Goal: Register for event/course

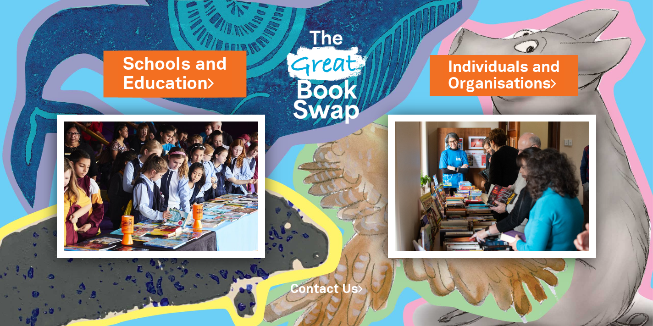
click at [169, 65] on link "Schools and Education" at bounding box center [175, 74] width 105 height 44
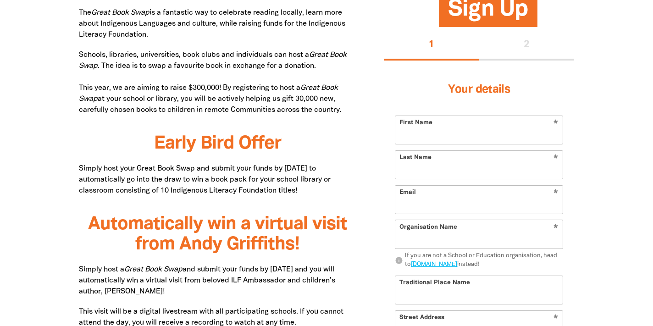
scroll to position [507, 0]
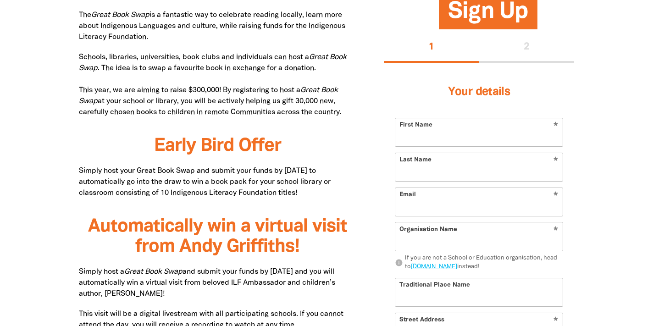
click at [493, 78] on h3 "Your details" at bounding box center [479, 92] width 168 height 37
click at [491, 145] on input "First Name" at bounding box center [478, 132] width 167 height 28
click at [423, 144] on input "First Name" at bounding box center [478, 132] width 167 height 28
click at [432, 167] on input "Last Name" at bounding box center [478, 167] width 167 height 28
click at [424, 138] on input "First Name" at bounding box center [478, 132] width 167 height 28
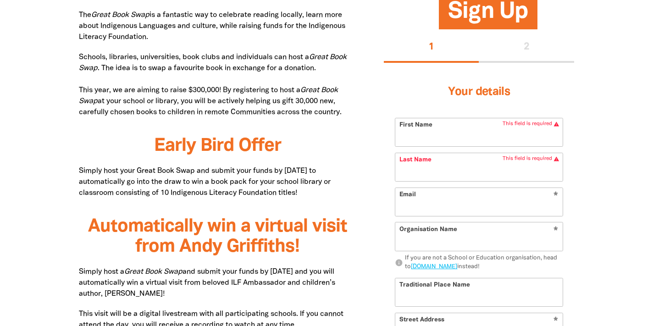
click at [424, 138] on input "First Name" at bounding box center [478, 132] width 167 height 28
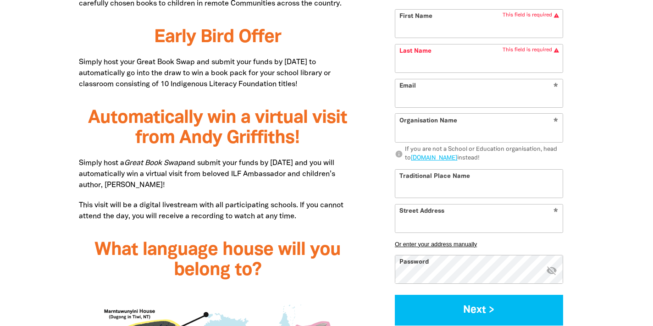
scroll to position [619, 0]
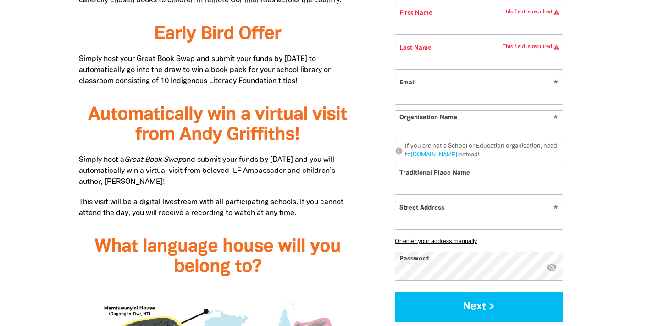
click at [457, 225] on input "Street Address" at bounding box center [478, 215] width 167 height 28
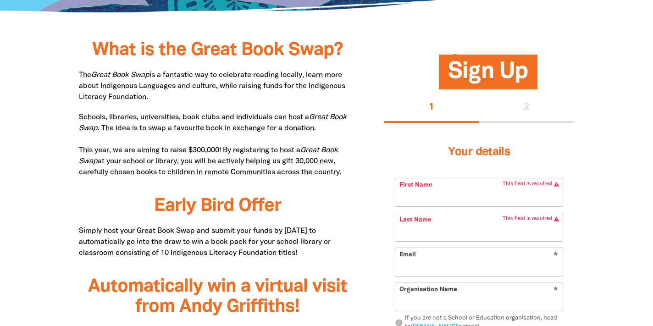
scroll to position [441, 0]
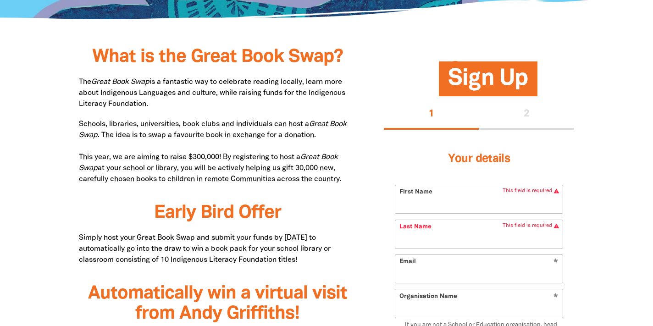
click at [457, 204] on input "First Name" at bounding box center [478, 199] width 167 height 28
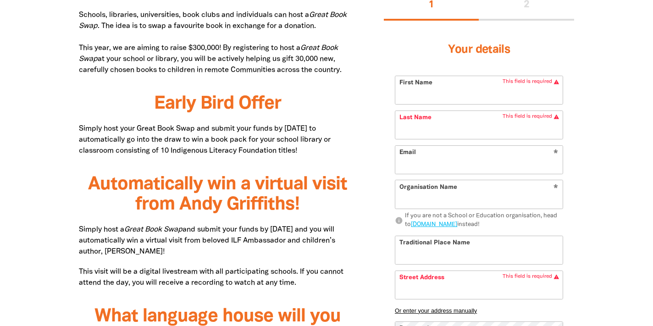
scroll to position [561, 0]
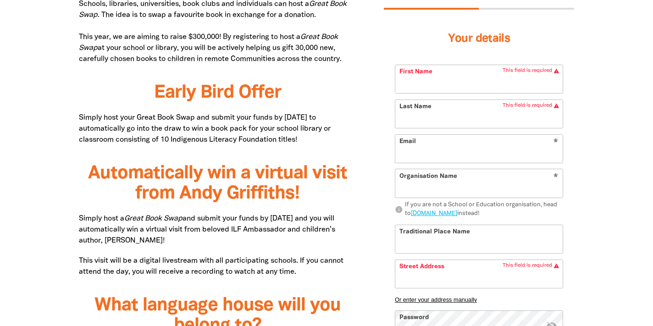
click at [419, 115] on input "Last Name" at bounding box center [478, 114] width 167 height 28
click at [410, 72] on input "First Name" at bounding box center [478, 79] width 167 height 28
click at [417, 89] on input "First Name" at bounding box center [478, 79] width 167 height 28
click at [429, 116] on input "Last Name" at bounding box center [478, 114] width 167 height 28
click at [426, 95] on form "* First Name This field is required warning * Last Name This field is required …" at bounding box center [479, 223] width 168 height 316
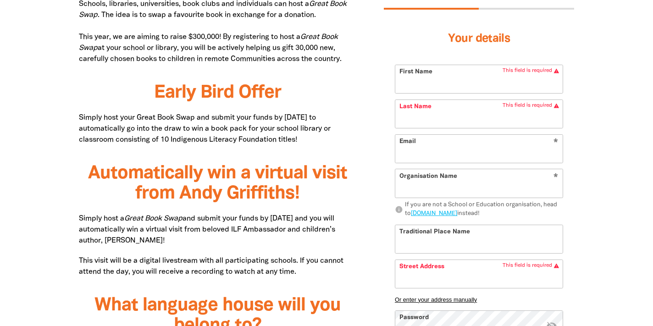
click at [426, 88] on input "First Name" at bounding box center [478, 79] width 167 height 28
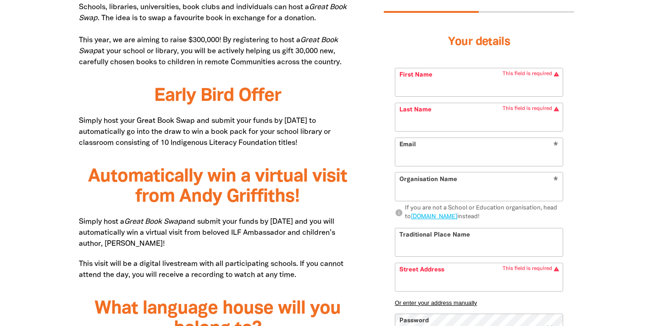
scroll to position [555, 0]
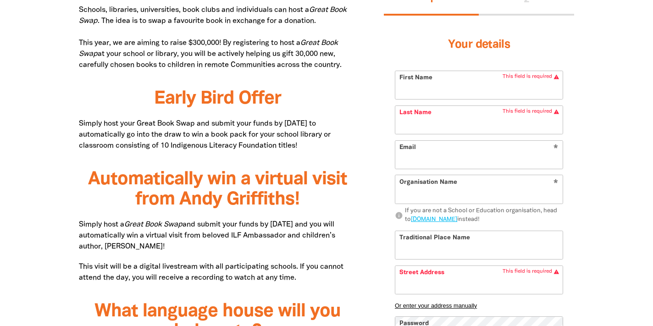
click at [416, 95] on input "First Name" at bounding box center [478, 85] width 167 height 28
type input "[PERSON_NAME]"
click at [435, 128] on input "Last Name" at bounding box center [478, 120] width 167 height 28
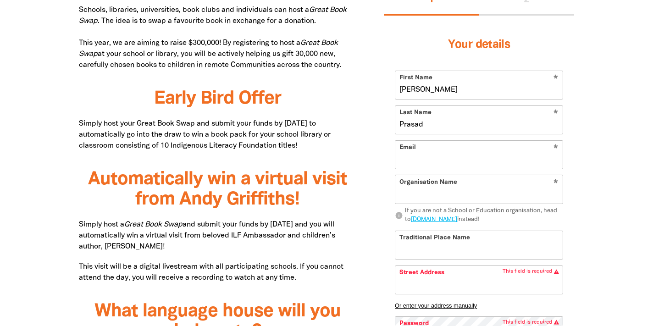
type input "Prasad"
click at [439, 162] on input "Email" at bounding box center [478, 155] width 167 height 28
paste input "[PERSON_NAME][EMAIL_ADDRESS][DOMAIN_NAME]"
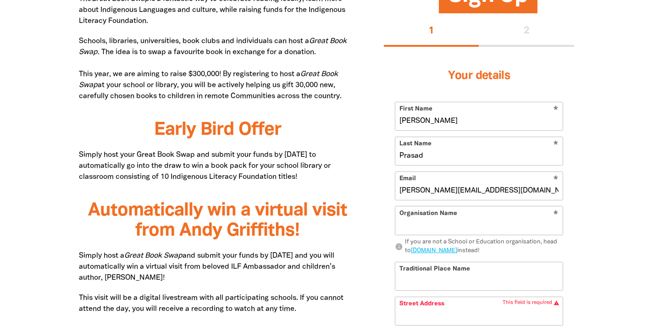
scroll to position [556, 0]
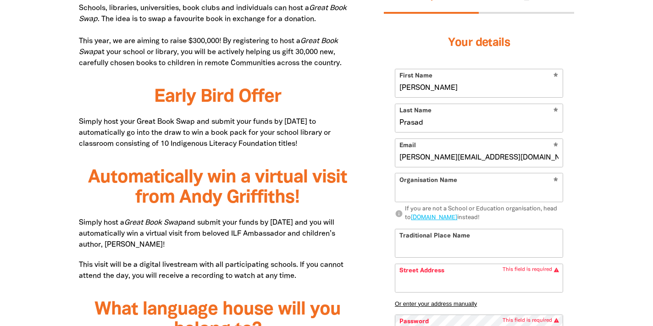
type input "[PERSON_NAME][EMAIL_ADDRESS][DOMAIN_NAME]"
click at [458, 188] on input "Organisation Name" at bounding box center [478, 188] width 167 height 28
paste input "[PERSON_NAME]"
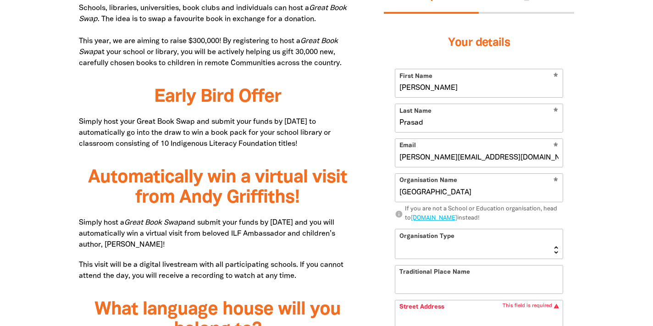
type input "[GEOGRAPHIC_DATA]"
click at [436, 239] on select "[GEOGRAPHIC_DATA] K-12 University or [GEOGRAPHIC_DATA]" at bounding box center [478, 243] width 167 height 29
select select "k12"
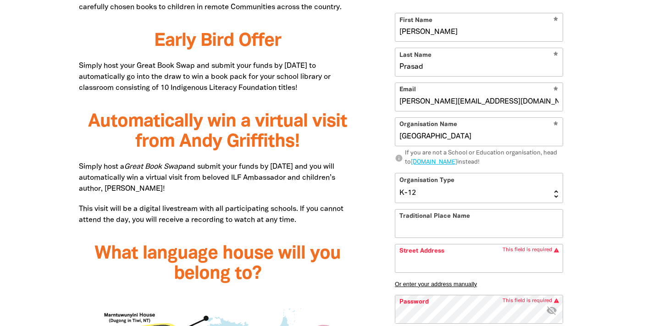
scroll to position [628, 0]
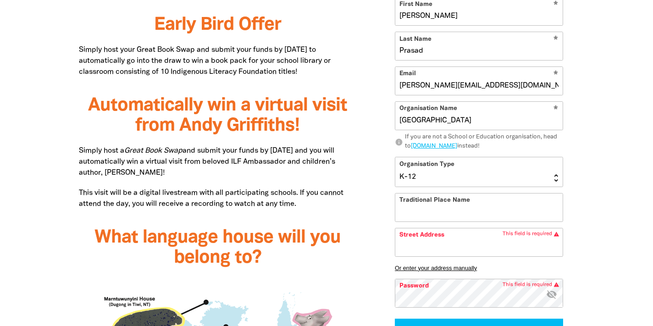
click at [434, 213] on input "Traditional Place Name" at bounding box center [478, 207] width 167 height 28
click at [424, 245] on input "Street Address" at bounding box center [478, 242] width 167 height 28
drag, startPoint x: 447, startPoint y: 246, endPoint x: 382, endPoint y: 244, distance: 65.1
click at [383, 244] on div "Sign Up 1 2 Your details * First Name Sharlene * Last Name Prasad * Email sharl…" at bounding box center [479, 119] width 218 height 483
paste input "Roy Watts and, Quarter Sessions Rd, Glenfield NSW 2167"
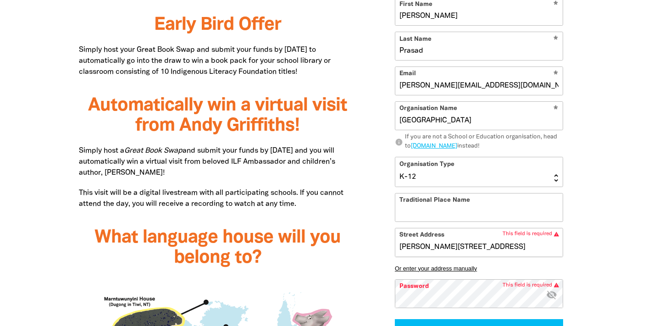
scroll to position [0, 35]
type input "Roy Watts and, Quarter Sessions Rd, Glenfield NSW 2167"
click at [424, 269] on button "Or enter your address manually" at bounding box center [479, 267] width 168 height 7
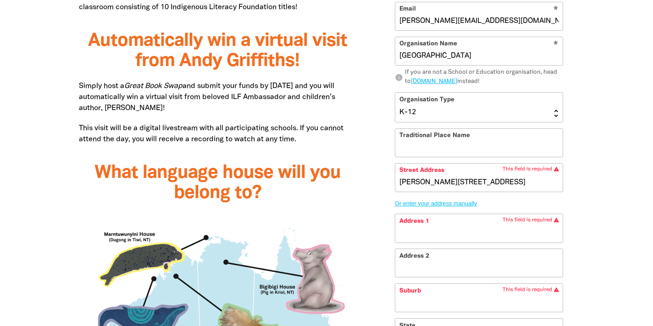
scroll to position [701, 0]
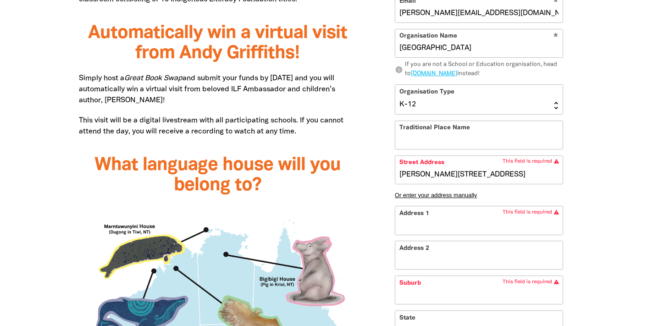
click at [422, 225] on input "Address 1" at bounding box center [478, 221] width 167 height 28
paste input "Roy Watts and, Quarter Sessions Rd, Glenfield NSW 2167"
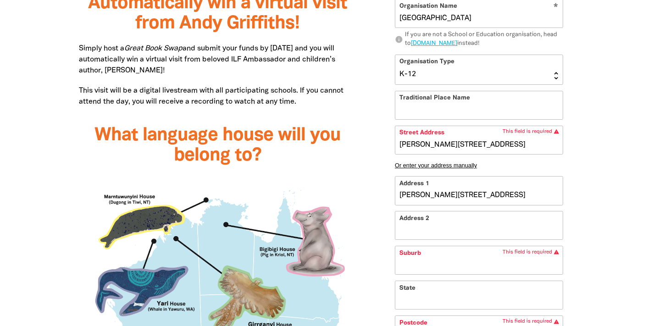
scroll to position [730, 0]
drag, startPoint x: 491, startPoint y: 197, endPoint x: 520, endPoint y: 197, distance: 28.9
click at [520, 197] on input "Roy Watts and, Quarter Sessions Rd, Glenfield NSW 2167" at bounding box center [478, 191] width 167 height 28
type input "Roy Watts and, Quarter Sessions Rd, Glenfield NSW 2167"
click at [432, 264] on input "Suburb" at bounding box center [478, 261] width 167 height 28
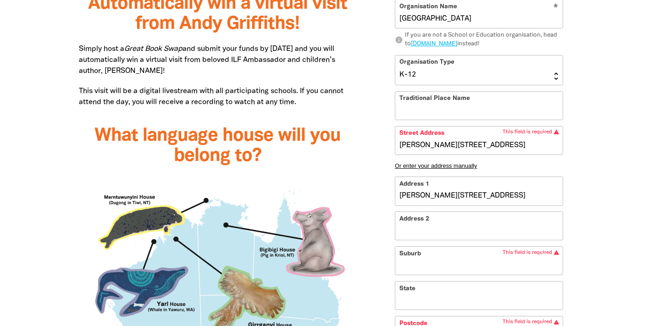
scroll to position [0, 0]
paste input "Glenfield"
type input "Roy Watts and, Quarter Sessions Rd, Glenfield NSW 2167, Glenfield"
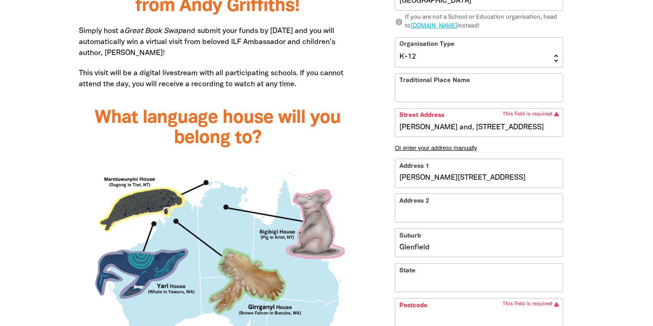
scroll to position [755, 0]
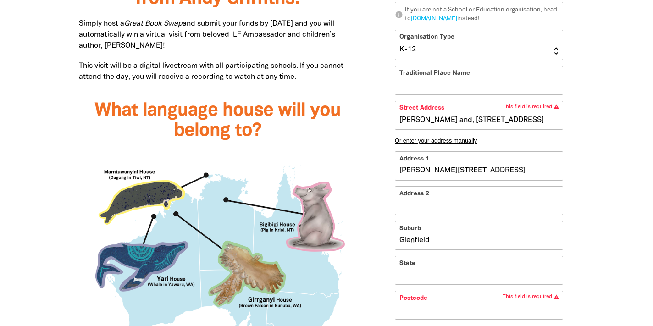
type input "Glenfield"
click at [439, 267] on input "State" at bounding box center [478, 270] width 167 height 28
type input "Roy Watts and, Quarter Sessions Rd, Glenfield NSW 2167, Glenfield, N"
type input "N"
type input "Roy Watts and, Quarter Sessions Rd, Glenfield NSW 2167, Glenfield, NS"
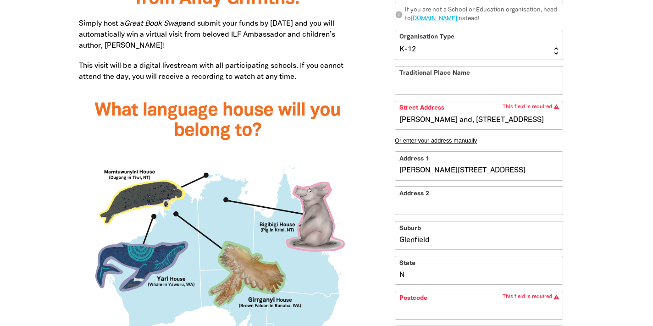
type input "NS"
type input "Roy Watts and, Quarter Sessions Rd, Glenfield NSW 2167, Glenfield, NSW"
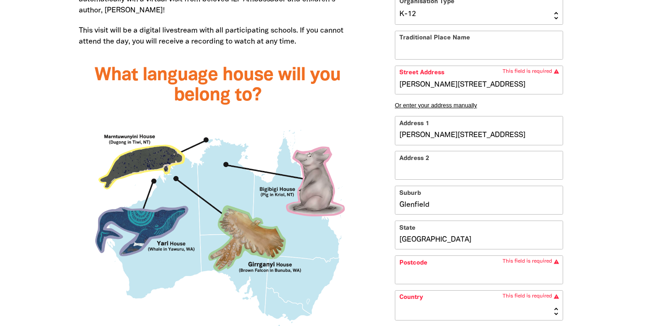
scroll to position [792, 0]
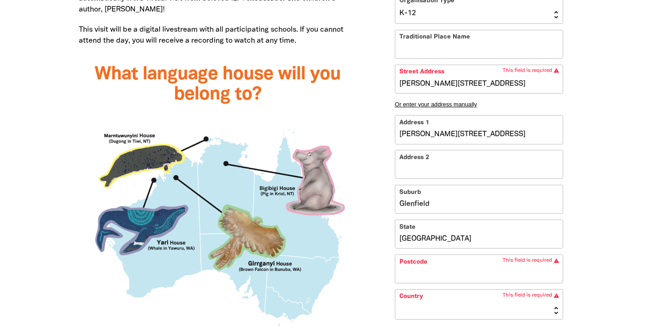
type input "[GEOGRAPHIC_DATA]"
click at [443, 268] on input "Postcode" at bounding box center [478, 269] width 167 height 28
type input "Roy Watts and, Quarter Sessions Rd, Glenfield NSW 2167, Glenfield, NSW 2"
type input "2"
type input "Roy Watts and, Quarter Sessions Rd, Glenfield NSW 2167, Glenfield, NSW 21"
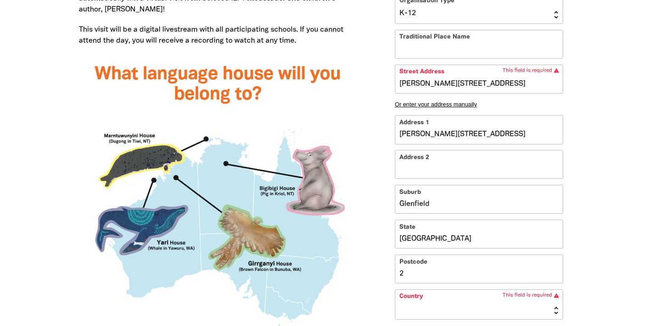
type input "21"
type input "Roy Watts and, Quarter Sessions Rd, Glenfield NSW 2167, Glenfield, NSW 216"
type input "216"
type input "Roy Watts and, Quarter Sessions Rd, Glenfield NSW 2167, Glenfield, NSW 2167"
type input "2167"
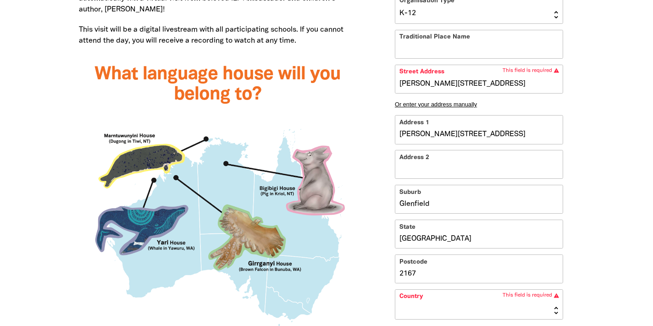
drag, startPoint x: 523, startPoint y: 135, endPoint x: 555, endPoint y: 133, distance: 32.6
click at [556, 133] on input "Roy Watts and, Quarter Sessions Rd, Glenfield NSW 2167" at bounding box center [478, 130] width 167 height 28
click at [529, 137] on input "Roy Watts and, Quarter Sessions Rd, Glenfield NSW 2167" at bounding box center [478, 130] width 167 height 28
drag, startPoint x: 526, startPoint y: 137, endPoint x: 604, endPoint y: 141, distance: 78.5
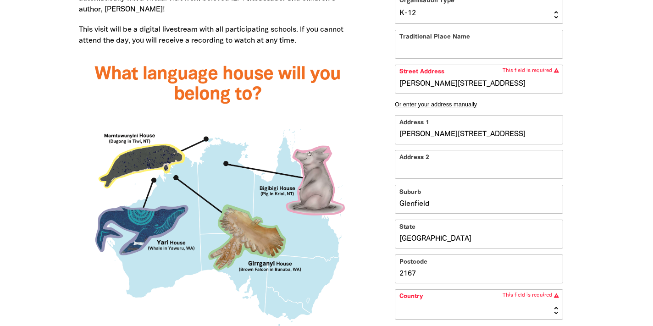
click at [604, 141] on section "What is the Great Book Swap? The Great Book Swap is a fantastic way to celebrat…" at bounding box center [326, 204] width 653 height 998
type input "Roy Watts and, Quarter Sessions Rd, , Glenfield, NSW 2167"
type input "Roy Watts and, Quarter Sessions Rd,"
type input "Roy Watts and, Quarter Sessions Rd,, Glenfield, NSW 2167"
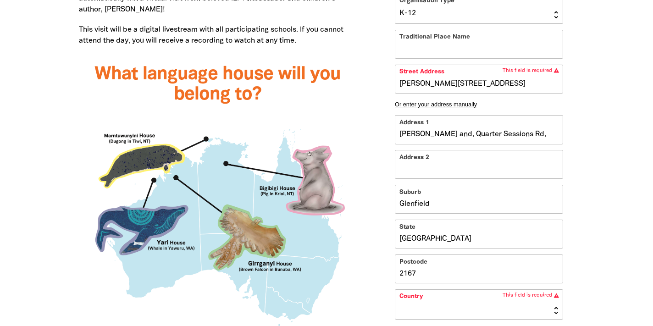
type input "Roy Watts and, Quarter Sessions Rd,"
type input "Roy Watts and, Quarter Sessions Rd, Glenfield, NSW 2167"
type input "[PERSON_NAME] and, Quarter Sessions Rd"
click at [454, 133] on input "[PERSON_NAME] and, Quarter Sessions Rd" at bounding box center [478, 130] width 167 height 28
type input "Roy Watts and,Quarter Sessions Rd, Glenfield, NSW 2167"
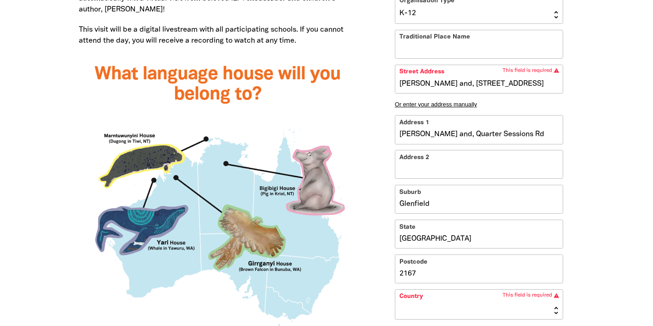
type input "Roy Watts and,Quarter Sessions Rd"
type input "Roy Watts andQuarter Sessions Rd, Glenfield, NSW 2167"
type input "Roy Watts andQuarter Sessions Rd"
type input "Roy Watts and Quarter Sessions Rd, Glenfield, NSW 2167"
type input "Roy Watts and Quarter Sessions Rd"
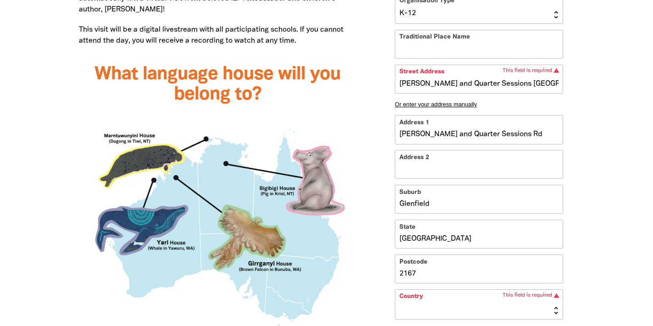
click at [447, 162] on input "Address 2" at bounding box center [478, 165] width 167 height 28
click at [447, 210] on input "Glenfield" at bounding box center [478, 200] width 167 height 28
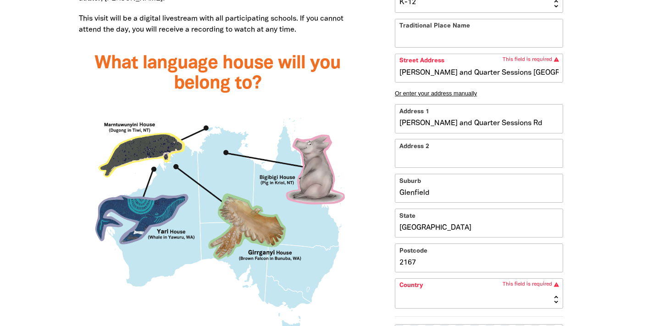
scroll to position [797, 0]
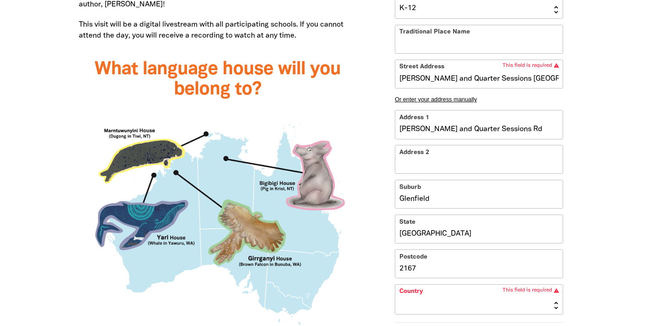
click at [401, 74] on input "Roy Watts and Quarter Sessions Rd, Glenfield, NSW 2167" at bounding box center [478, 74] width 167 height 28
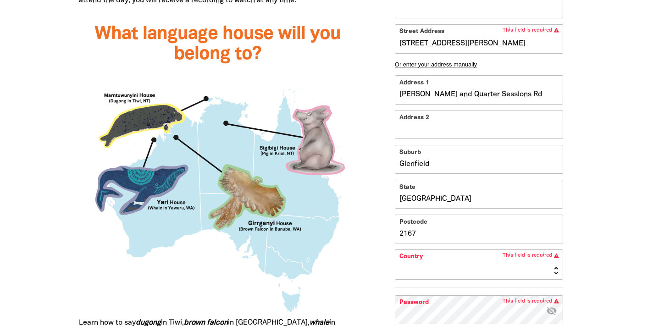
scroll to position [838, 0]
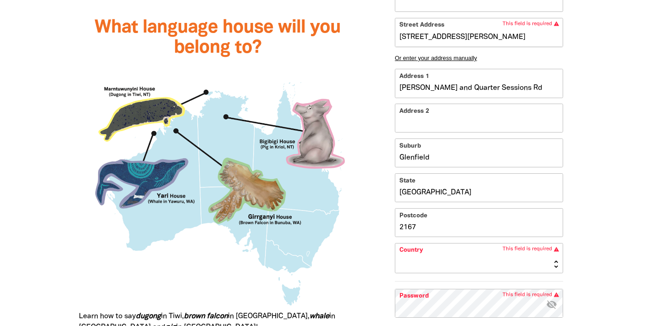
type input "1 Roy Watts and Quarter Sessions Rd, Glenfield, NSW 2167"
click at [469, 253] on select "[GEOGRAPHIC_DATA] [GEOGRAPHIC_DATA] [GEOGRAPHIC_DATA] [US_STATE] [GEOGRAPHIC_DA…" at bounding box center [478, 257] width 167 height 29
select select "AU"
type input "Roy Watts and Quarter Sessions Rd, Glenfield, NSW 2167, AU"
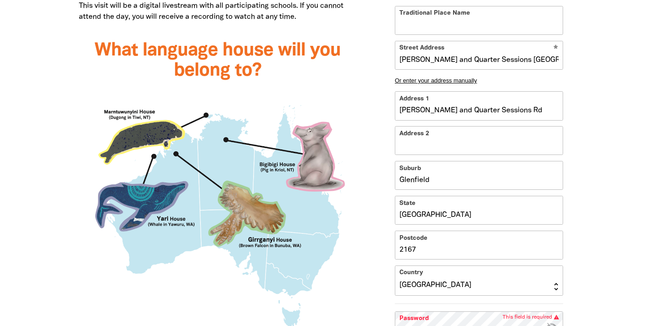
scroll to position [817, 0]
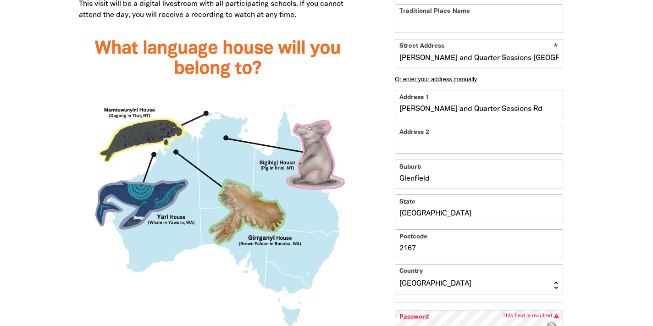
click at [414, 61] on input "Roy Watts and Quarter Sessions Rd, Glenfield, NSW 2167, AU" at bounding box center [478, 53] width 167 height 28
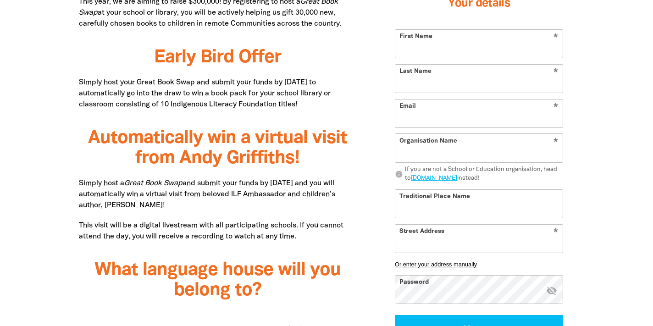
scroll to position [595, 0]
click at [460, 51] on input "First Name" at bounding box center [478, 44] width 167 height 28
type input "[PERSON_NAME]"
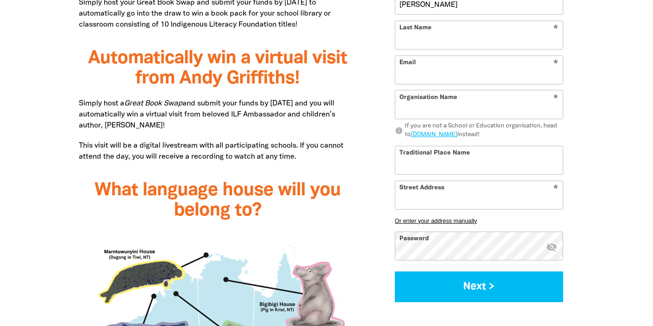
scroll to position [667, 0]
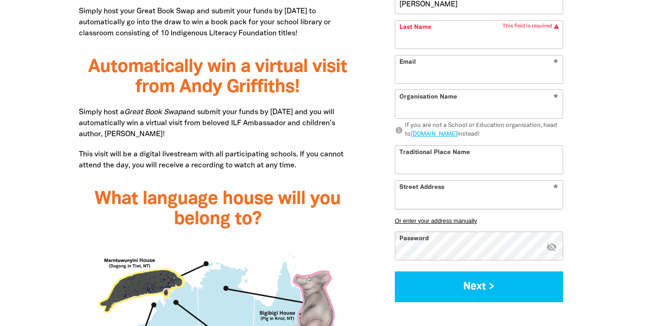
click at [435, 197] on input "Street Address" at bounding box center [478, 194] width 167 height 28
paste input "[PERSON_NAME] and, Quarter Sessions Rd"
type input "[PERSON_NAME] and, Quarter Sessions Rd"
click at [451, 218] on button "Or enter your address manually" at bounding box center [479, 220] width 168 height 7
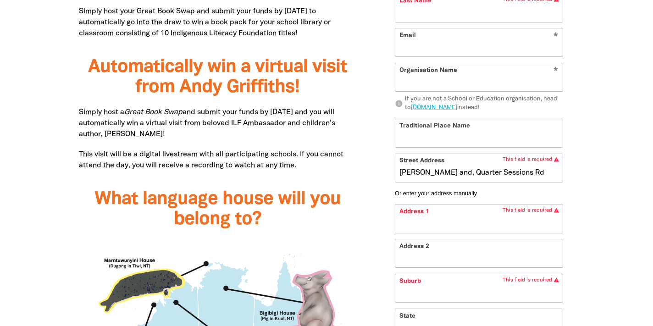
click at [447, 175] on input "[PERSON_NAME] and, Quarter Sessions Rd" at bounding box center [478, 168] width 167 height 28
click at [430, 226] on input "Address 1" at bounding box center [478, 219] width 167 height 28
paste input "[PERSON_NAME] and, Quarter Sessions Rd"
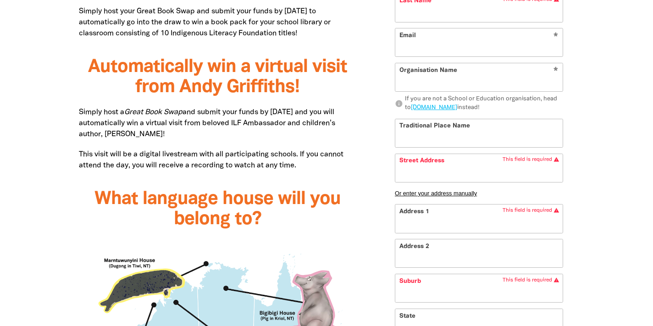
type input "[PERSON_NAME] and, Quarter Sessions Rd"
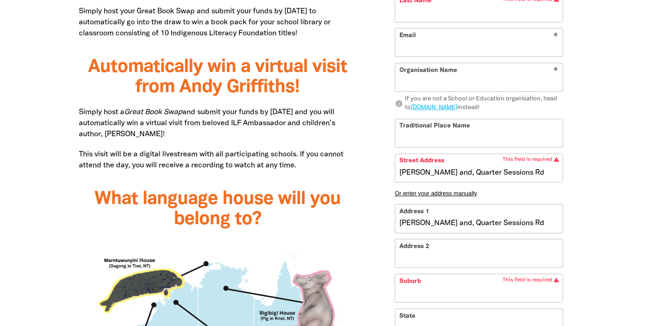
type input "[PERSON_NAME] and, Quarter Sessions Rd"
click at [425, 288] on input "Suburb" at bounding box center [478, 288] width 167 height 28
type input "[PERSON_NAME] and, Quarter Sessions Rd, G"
type input "G"
type input "[PERSON_NAME] and, Quarter Sessions Rd, Ge"
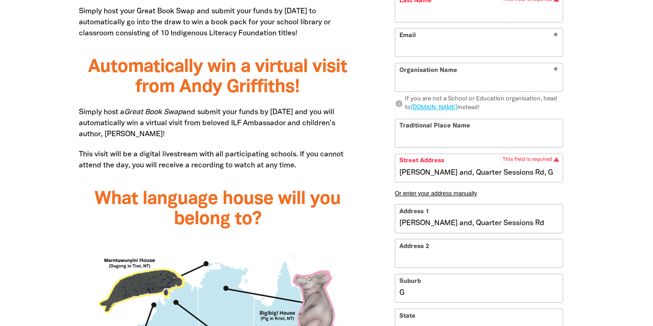
type input "Ge"
type input "[PERSON_NAME] and, Quarter Sessions Rd, Gel"
type input "Gel"
type input "[PERSON_NAME] and, Quarter Sessions Rd, Geln"
type input "Geln"
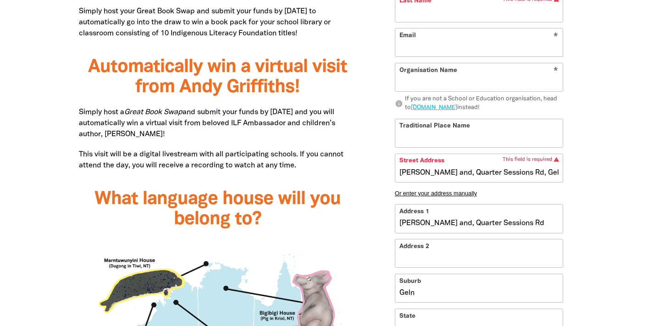
type input "[PERSON_NAME] and, Quarter Sessions Rd, Gelnf"
type input "Gelnf"
type input "[PERSON_NAME] and, Quarter Sessions Rd, [PERSON_NAME]"
type input "Gelnfi"
type input "[PERSON_NAME] and, Quarter Sessions Rd, [PERSON_NAME]"
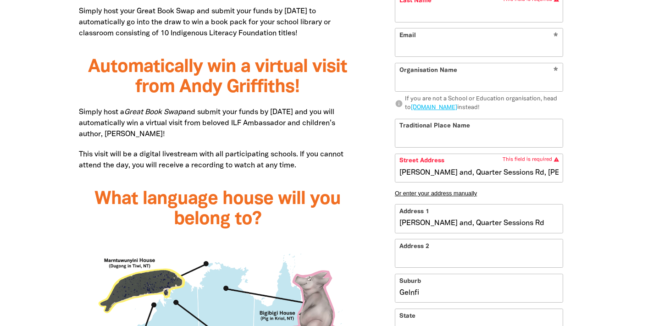
type input "Gelnfie"
type input "[PERSON_NAME] and, Quarter Sessions Rd, Gelnfiel"
type input "Gelnfiel"
type input "[PERSON_NAME] and, Quarter Sessions Rd, [GEOGRAPHIC_DATA]"
type input "Gelnfield"
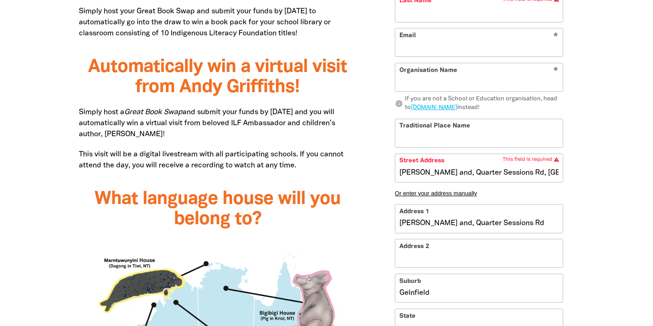
scroll to position [721, 0]
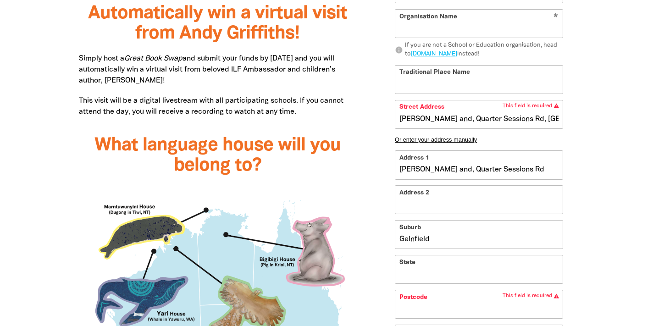
click at [411, 241] on input "Gelnfield" at bounding box center [478, 234] width 167 height 28
type input "[PERSON_NAME] and, Quarter Sessions Rd, Gel=nfield"
type input "Gel=nfield"
type input "[PERSON_NAME] and, Quarter Sessions Rd, Gel==nfield"
type input "Gel==nfield"
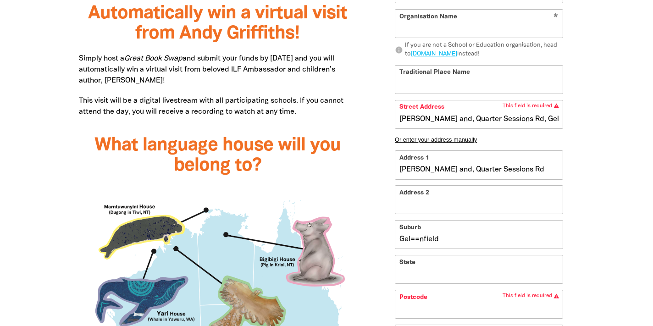
type input "[PERSON_NAME] and, Quarter Sessions Rd, Gel=nfield"
type input "Gel=nfield"
type input "[PERSON_NAME] and, Quarter Sessions Rd, [GEOGRAPHIC_DATA]"
type input "Gelnfield"
type input "[PERSON_NAME] and, Quarter Sessions Rd, [GEOGRAPHIC_DATA]"
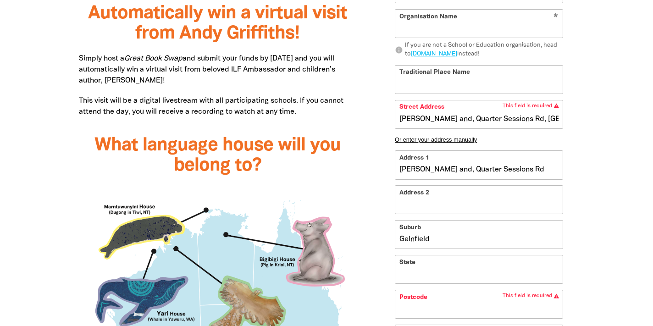
type input "Genfield"
type input "[PERSON_NAME] and, Quarter Sessions Rd, [GEOGRAPHIC_DATA]"
type input "Gnfield"
type input "[PERSON_NAME] and, Quarter Sessions Rd, [GEOGRAPHIC_DATA]"
type input "Glnfield"
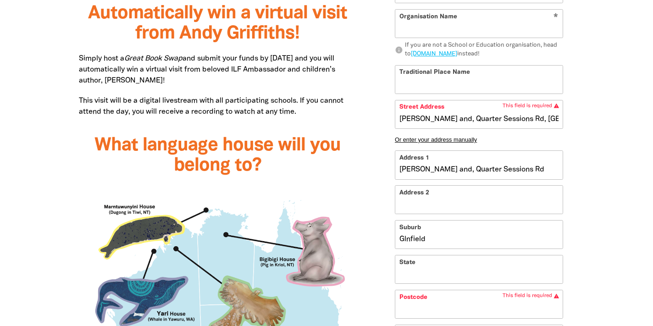
type input "[PERSON_NAME] and, Quarter Sessions Rd, [GEOGRAPHIC_DATA]"
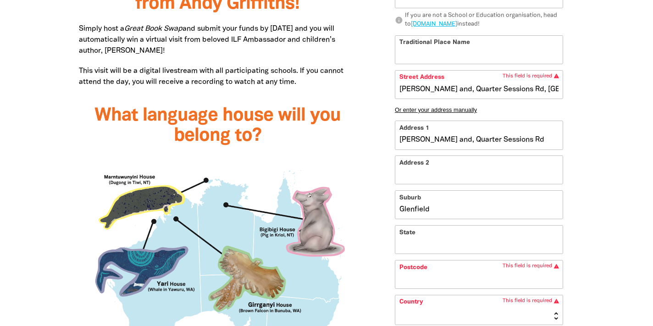
scroll to position [755, 0]
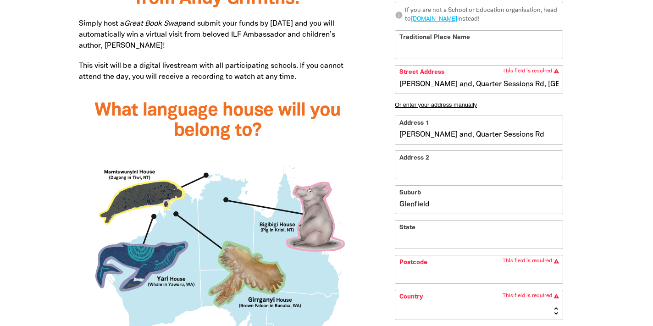
type input "Glenfield"
click at [423, 238] on input "State" at bounding box center [478, 234] width 167 height 28
type input "[PERSON_NAME] and, Quarter Sessions Rd, [GEOGRAPHIC_DATA] , N"
type input "N"
type input "[PERSON_NAME] and, Quarter Sessions Rd, [GEOGRAPHIC_DATA] , [GEOGRAPHIC_DATA]"
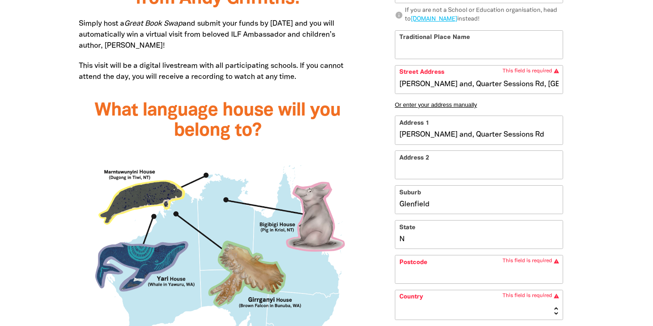
type input "NS"
type input "[PERSON_NAME] and, Quarter Sessions Rd, [GEOGRAPHIC_DATA] , [GEOGRAPHIC_DATA]"
type input "[GEOGRAPHIC_DATA]"
click at [416, 275] on input "Postcode" at bounding box center [478, 269] width 167 height 28
type input "[PERSON_NAME] and, Quarter Sessions Rd, [GEOGRAPHIC_DATA] , [GEOGRAPHIC_DATA] 2"
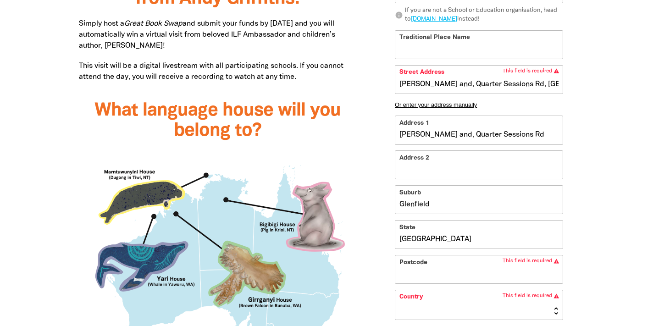
type input "2"
type input "[PERSON_NAME] and, Quarter Sessions Rd, [GEOGRAPHIC_DATA] , [GEOGRAPHIC_DATA] 21"
type input "21"
type input "[PERSON_NAME] and, Quarter Sessions Rd, [GEOGRAPHIC_DATA] , [GEOGRAPHIC_DATA] 2…"
type input "216"
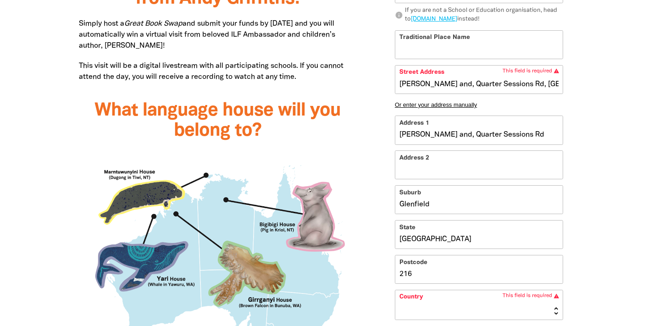
type input "[PERSON_NAME] and, [STREET_ADDRESS]"
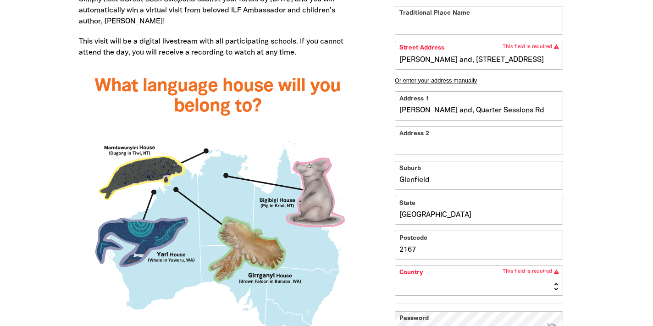
scroll to position [783, 0]
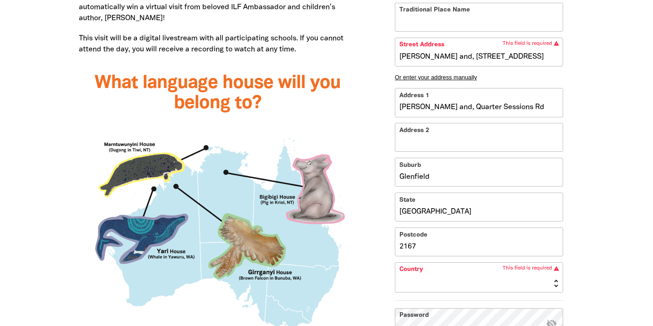
type input "2167"
click at [421, 276] on select "[GEOGRAPHIC_DATA] [GEOGRAPHIC_DATA] [GEOGRAPHIC_DATA] [US_STATE] [GEOGRAPHIC_DA…" at bounding box center [478, 276] width 167 height 29
select select "AU"
type input "[PERSON_NAME][STREET_ADDRESS]"
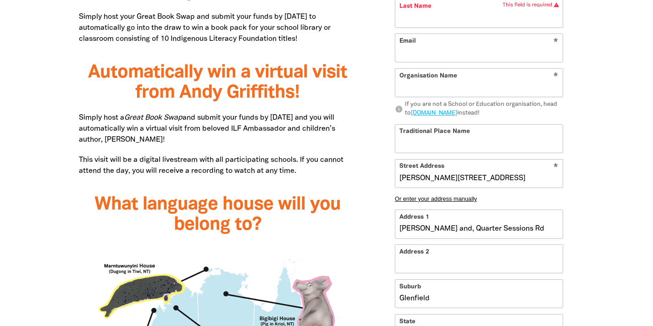
scroll to position [660, 0]
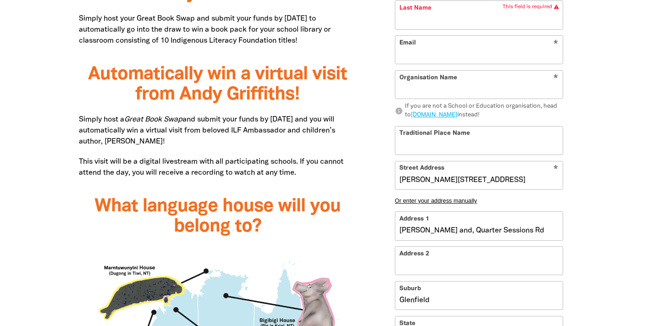
click at [447, 89] on input "Organisation Name" at bounding box center [478, 85] width 167 height 28
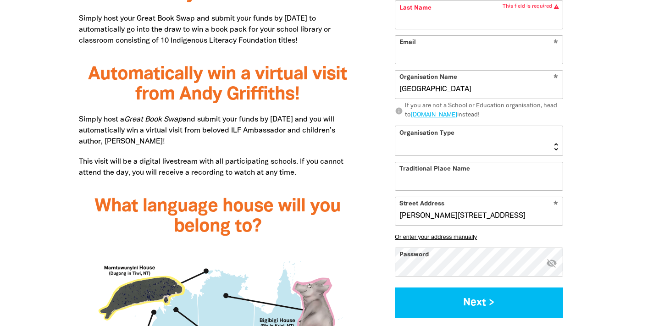
type input "[GEOGRAPHIC_DATA]"
click at [479, 139] on select "[GEOGRAPHIC_DATA] K-12 University or [GEOGRAPHIC_DATA]" at bounding box center [478, 140] width 167 height 29
select select "k12"
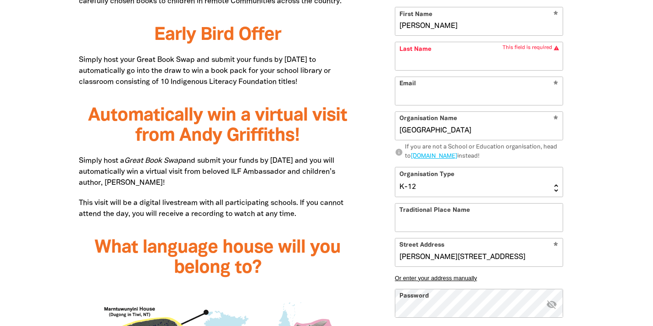
scroll to position [617, 0]
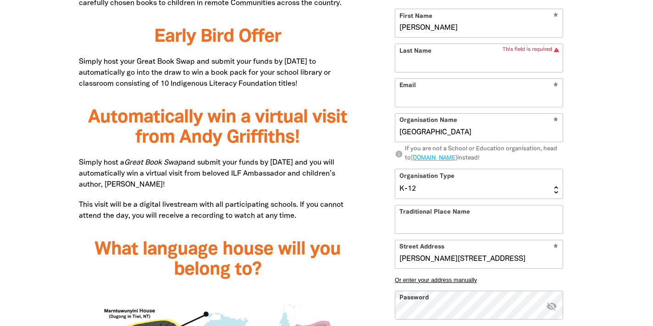
click at [437, 66] on input "Last Name" at bounding box center [478, 58] width 167 height 28
paste input "Prasad"
type input "Prasad"
click at [417, 95] on input "Email" at bounding box center [478, 93] width 167 height 28
paste input "[PERSON_NAME][EMAIL_ADDRESS][DOMAIN_NAME]"
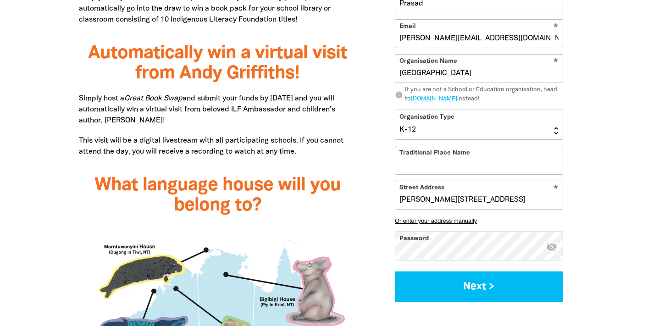
scroll to position [712, 0]
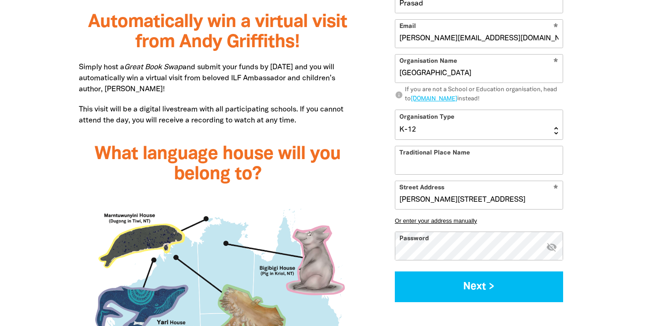
type input "[PERSON_NAME][EMAIL_ADDRESS][DOMAIN_NAME]"
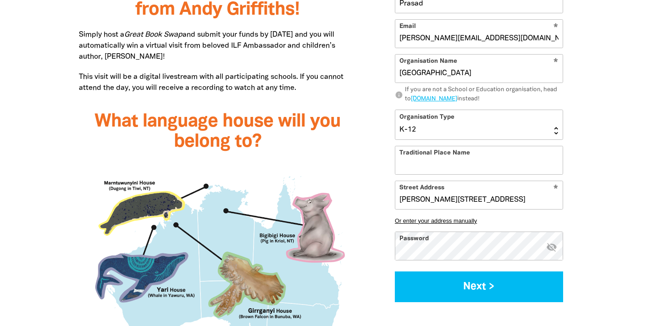
scroll to position [746, 0]
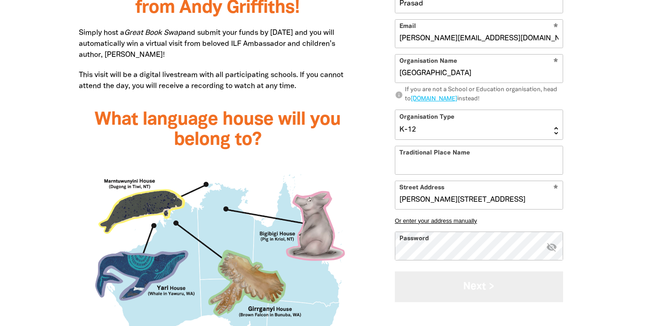
click at [476, 284] on button "Next >" at bounding box center [479, 286] width 168 height 31
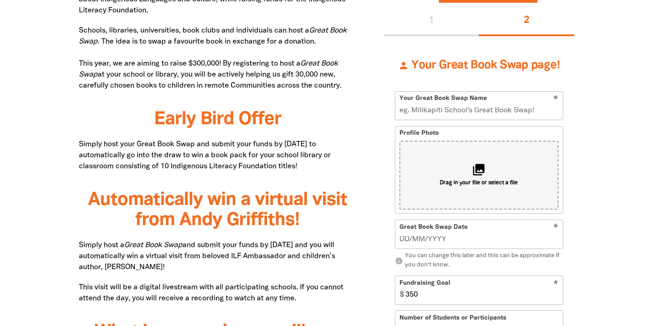
scroll to position [531, 0]
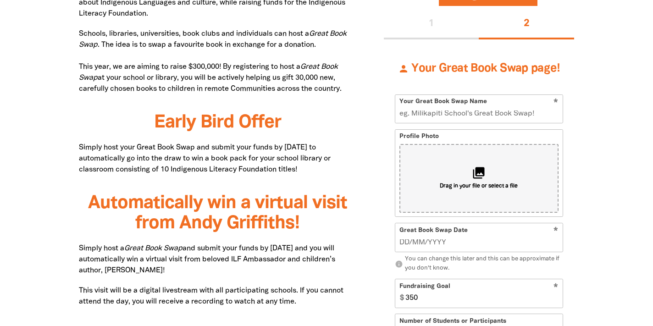
click at [482, 118] on input "Your Great Book Swap Name" at bounding box center [478, 109] width 167 height 28
click at [441, 117] on input "Your Great Book Swap Name" at bounding box center [478, 109] width 167 height 28
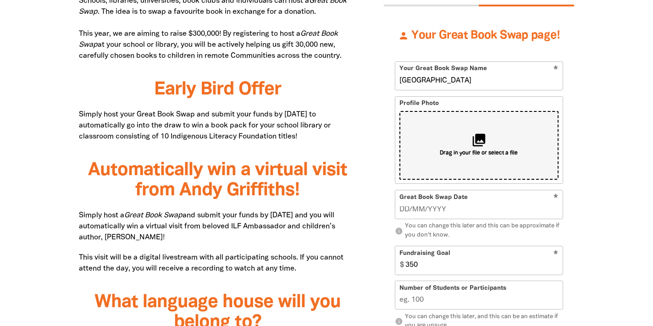
scroll to position [564, 0]
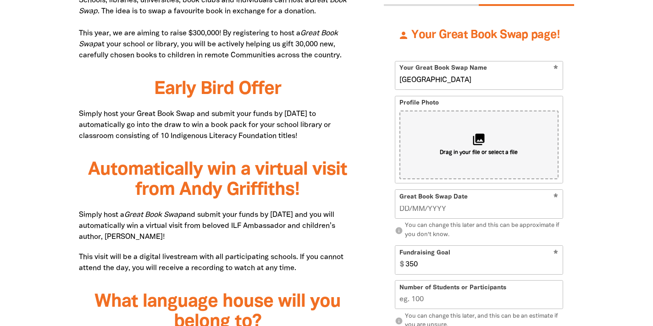
type input "[GEOGRAPHIC_DATA]"
type input "__/__/____"
click at [453, 208] on input "__/__/____" at bounding box center [479, 209] width 160 height 10
click at [414, 77] on input "[GEOGRAPHIC_DATA]" at bounding box center [478, 75] width 167 height 28
click at [464, 77] on input "[GEOGRAPHIC_DATA]" at bounding box center [478, 75] width 167 height 28
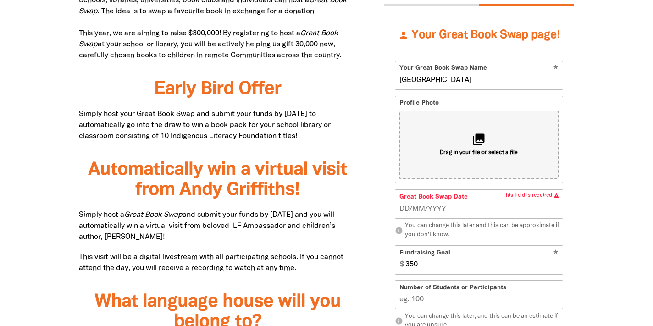
click at [456, 82] on input "[GEOGRAPHIC_DATA]" at bounding box center [478, 75] width 167 height 28
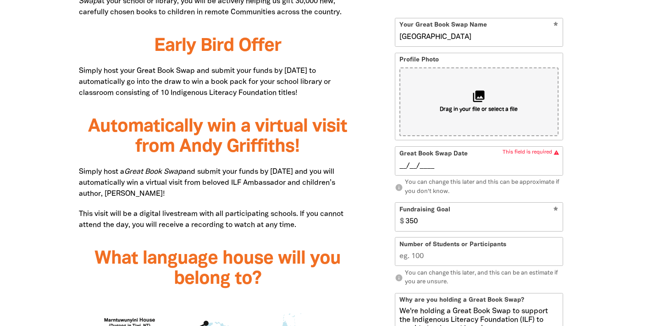
click at [458, 167] on input "__/__/____" at bounding box center [479, 166] width 160 height 10
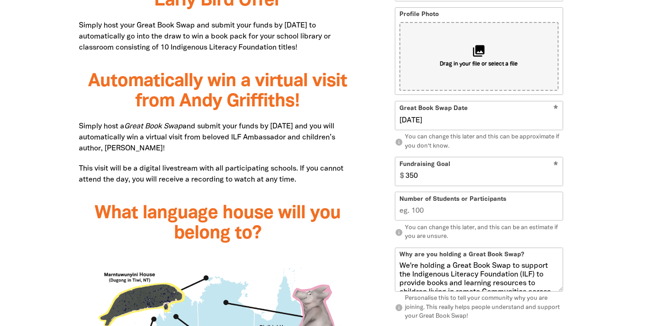
scroll to position [678, 0]
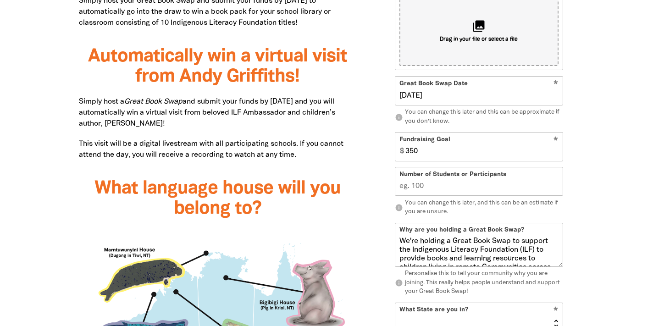
type input "[DATE]"
click at [429, 190] on input "Number of Students or Participants" at bounding box center [478, 182] width 167 height 28
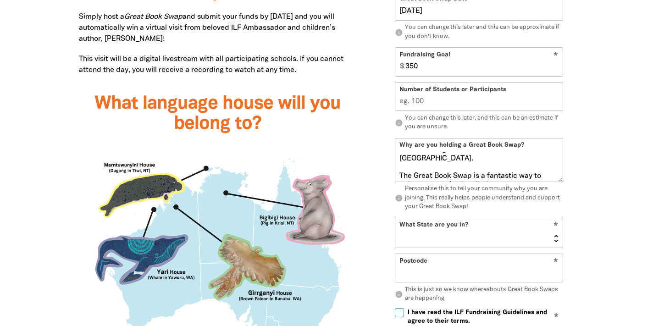
scroll to position [764, 0]
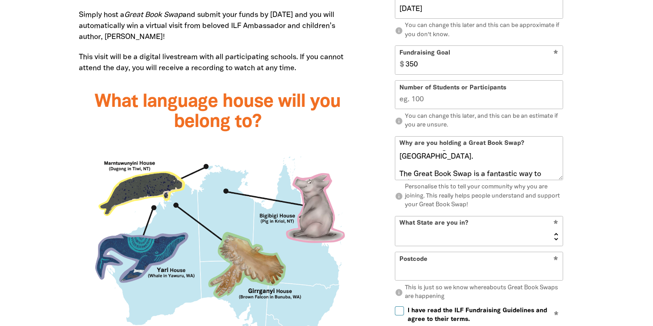
click at [499, 237] on select "[GEOGRAPHIC_DATA] [GEOGRAPHIC_DATA] QLD [GEOGRAPHIC_DATA] [GEOGRAPHIC_DATA] SA …" at bounding box center [478, 230] width 167 height 29
select select "[GEOGRAPHIC_DATA]"
click at [461, 262] on input "Postcode" at bounding box center [478, 267] width 167 height 28
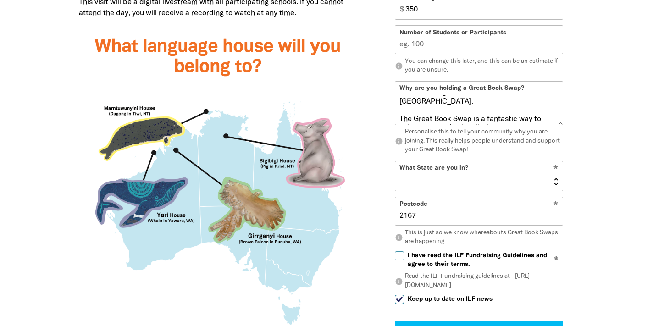
scroll to position [830, 0]
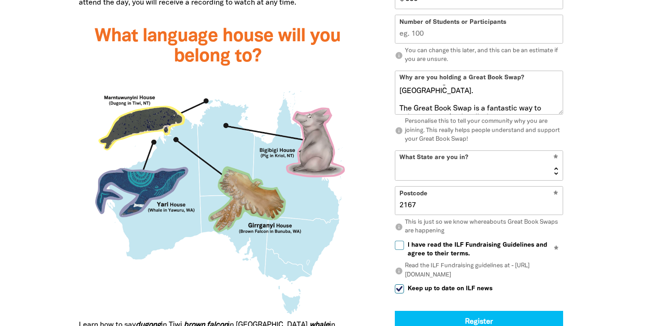
type input "2167"
click at [484, 250] on span "I have read the ILF Fundraising Guidelines and agree to their terms." at bounding box center [485, 249] width 155 height 17
click at [404, 250] on input "I have read the ILF Fundraising Guidelines and agree to their terms." at bounding box center [399, 245] width 9 height 9
checkbox input "true"
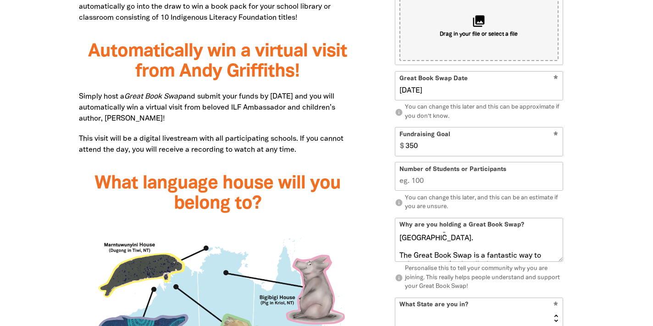
scroll to position [673, 0]
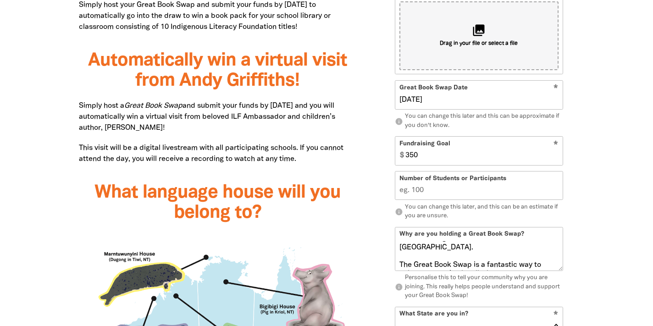
click at [404, 100] on input "[DATE]" at bounding box center [479, 100] width 160 height 10
click at [407, 101] on input "[DATE]" at bounding box center [479, 100] width 160 height 10
click at [553, 102] on input "[DATE]" at bounding box center [479, 100] width 160 height 10
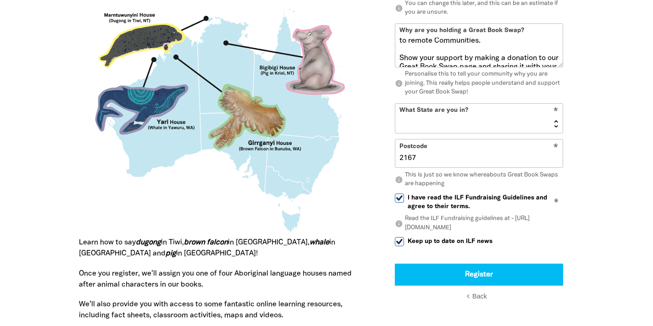
scroll to position [913, 0]
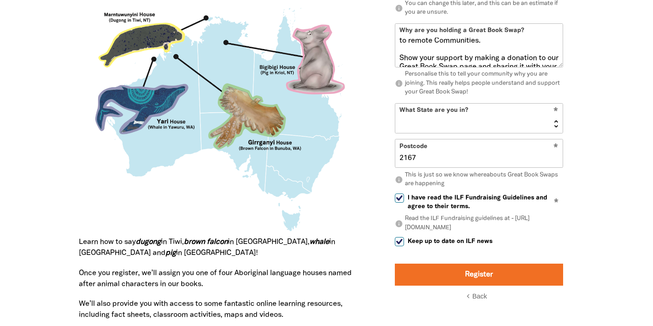
type input "[DATE]"
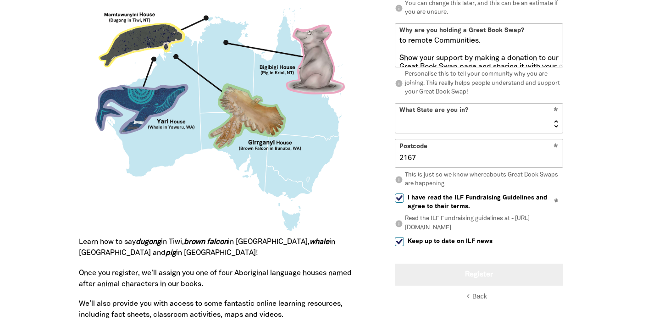
click at [516, 272] on button "Register" at bounding box center [479, 274] width 168 height 22
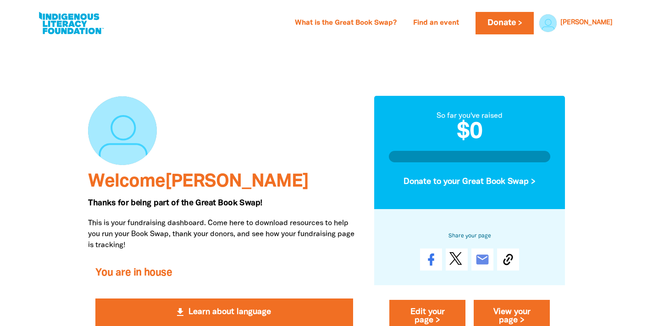
click at [182, 162] on div at bounding box center [224, 130] width 272 height 69
